Goal: Information Seeking & Learning: Learn about a topic

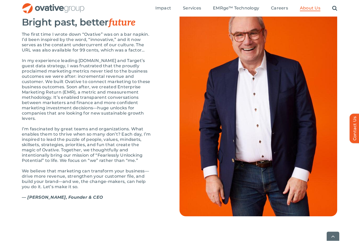
scroll to position [569, 0]
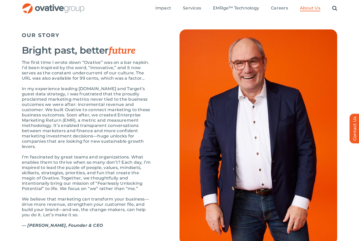
click at [241, 29] on div "Home » About Us ABOUT US Fearlessly unlocking potential We’re here for the fear…" at bounding box center [180, 89] width 344 height 1200
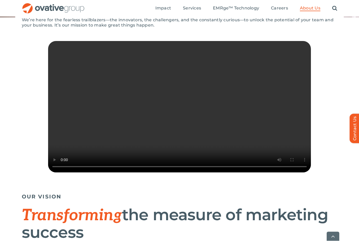
scroll to position [122, 0]
click at [59, 173] on video "Sorry, your browser doesn't support embedded videos." at bounding box center [179, 107] width 263 height 132
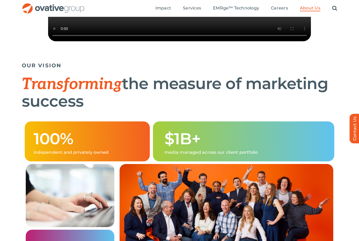
scroll to position [194, 0]
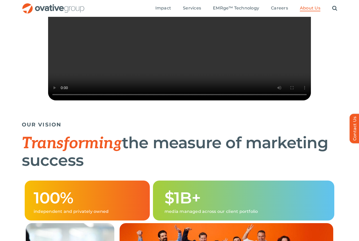
click at [180, 42] on video "Sorry, your browser doesn't support embedded videos." at bounding box center [179, 35] width 263 height 132
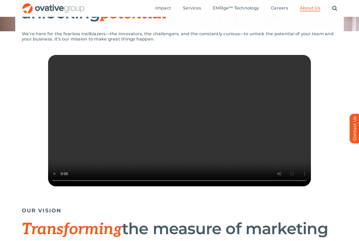
scroll to position [0, 0]
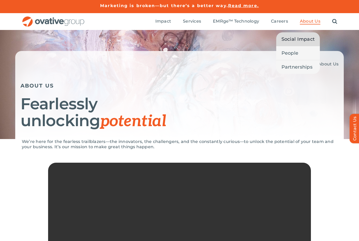
click at [293, 40] on span "Social Impact" at bounding box center [298, 39] width 33 height 7
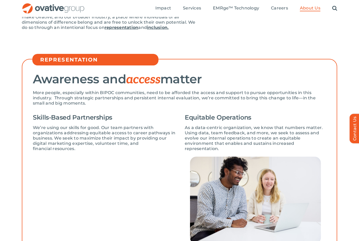
scroll to position [119, 0]
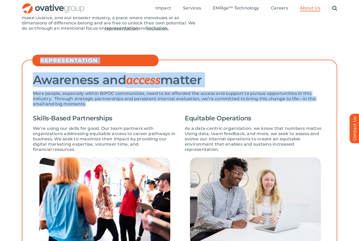
drag, startPoint x: 41, startPoint y: 59, endPoint x: 111, endPoint y: 104, distance: 83.2
click at [111, 104] on div "REPRESENTATION Awareness and access matter More people, especially within BIPOC…" at bounding box center [180, 154] width 316 height 204
copy div "REPRESENTATION Awareness and access matter More people, especially within BIPOC…"
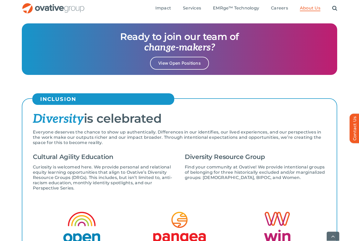
scroll to position [535, 0]
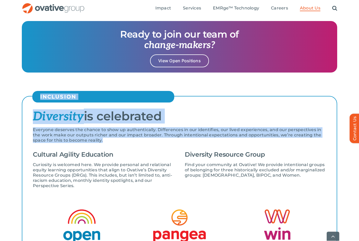
drag, startPoint x: 38, startPoint y: 94, endPoint x: 124, endPoint y: 139, distance: 96.8
copy div "INCLUSION Diversity is celebrated Everyone deserves the chance to show up authe…"
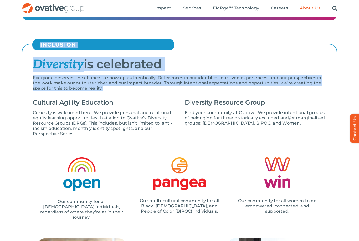
scroll to position [516, 0]
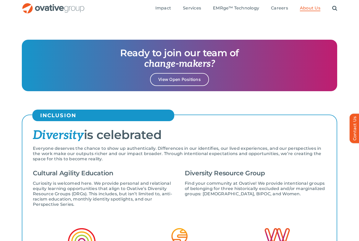
click at [177, 101] on div "Ready to join our team of change-makers? View Open Positions" at bounding box center [179, 73] width 359 height 67
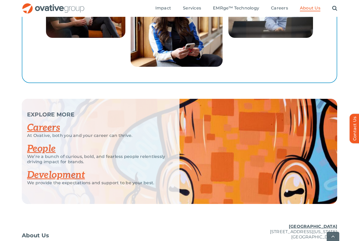
scroll to position [997, 0]
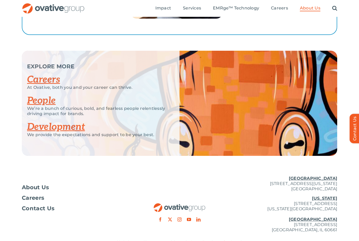
click at [44, 98] on link "People" at bounding box center [41, 101] width 29 height 12
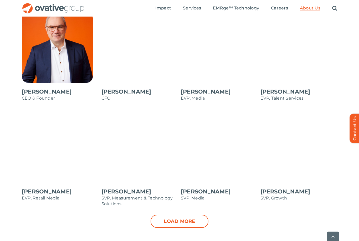
scroll to position [470, 0]
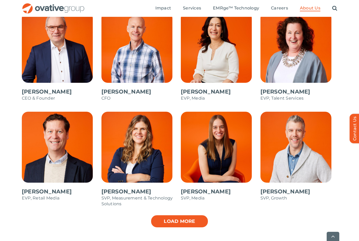
click at [169, 222] on link "Load more" at bounding box center [180, 221] width 58 height 13
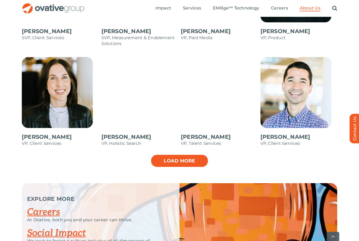
scroll to position [747, 0]
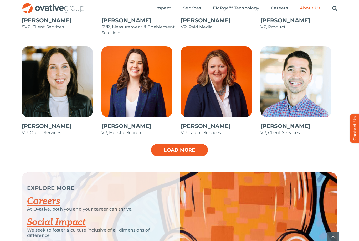
click at [159, 147] on link "Load more" at bounding box center [180, 150] width 58 height 13
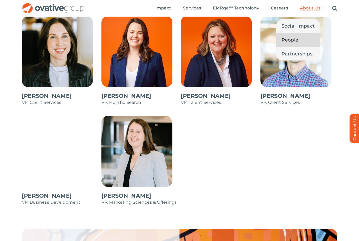
scroll to position [777, 0]
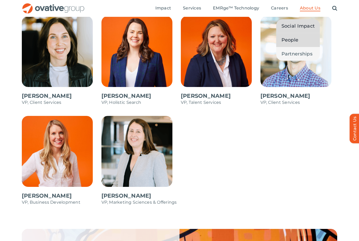
click at [299, 27] on span "Social Impact" at bounding box center [298, 25] width 33 height 7
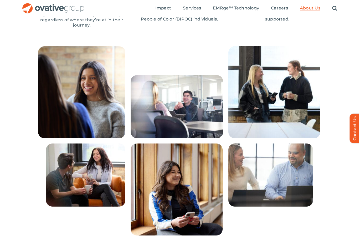
scroll to position [780, 0]
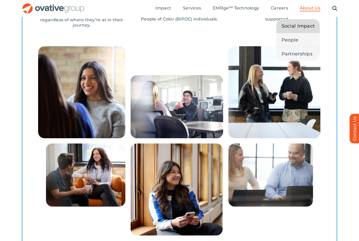
click at [309, 10] on span "About Us" at bounding box center [310, 8] width 21 height 5
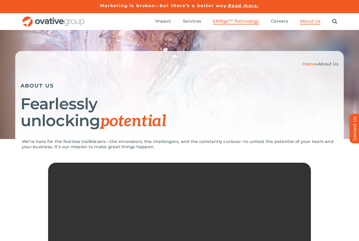
click at [243, 22] on span "EMRge™ Technology" at bounding box center [236, 21] width 46 height 5
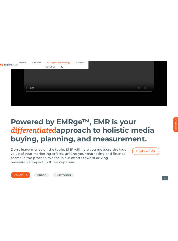
scroll to position [728, 0]
